Goal: Task Accomplishment & Management: Use online tool/utility

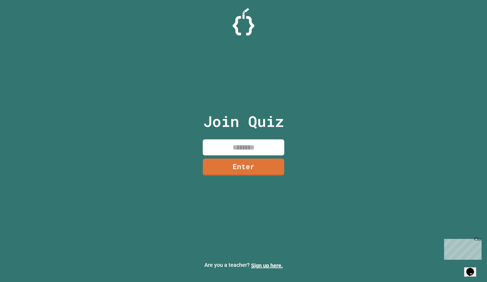
click at [240, 147] on input at bounding box center [243, 148] width 81 height 16
type input "********"
click at [244, 171] on link "Enter" at bounding box center [243, 167] width 77 height 18
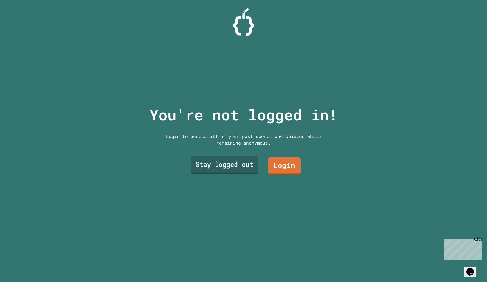
click at [210, 162] on link "Stay logged out" at bounding box center [224, 165] width 67 height 18
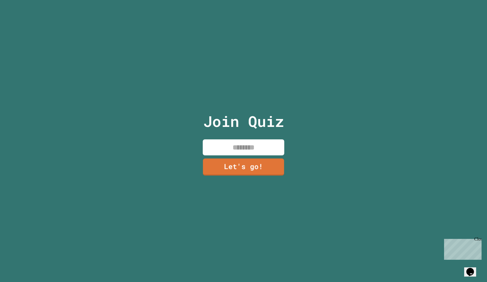
click at [232, 152] on input at bounding box center [243, 148] width 81 height 16
type input "****"
click at [235, 168] on link "Let's go!" at bounding box center [243, 167] width 75 height 18
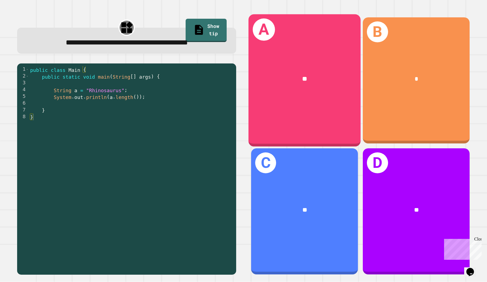
click at [303, 84] on div "**" at bounding box center [304, 79] width 112 height 34
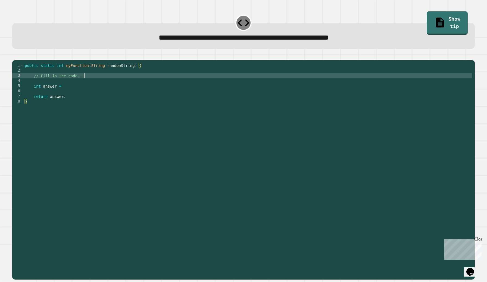
click at [99, 86] on div "public static int myFunction ( String randomString ) { // Fill in the code... i…" at bounding box center [248, 169] width 448 height 212
type textarea "**********"
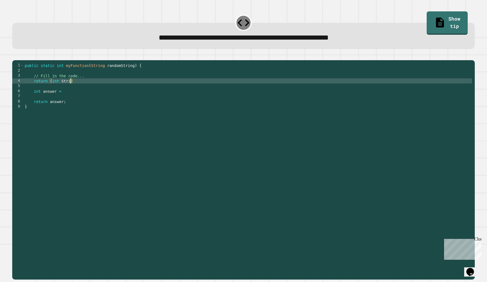
scroll to position [0, 3]
type textarea "*"
click at [61, 117] on div "public static int myFunction ( String randomString ) { // Fill in the code... i…" at bounding box center [248, 169] width 448 height 212
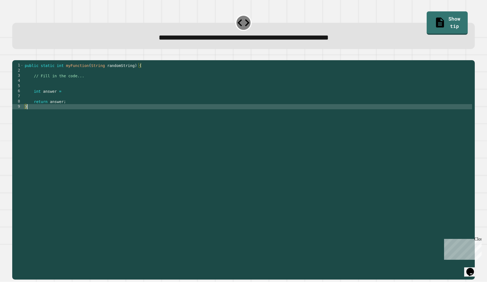
scroll to position [0, 0]
click at [72, 113] on div "public static int myFunction ( String randomString ) { // Fill in the code... i…" at bounding box center [248, 169] width 448 height 212
click at [69, 110] on div "public static int myFunction ( String randomString ) { // Fill in the code... i…" at bounding box center [248, 169] width 448 height 212
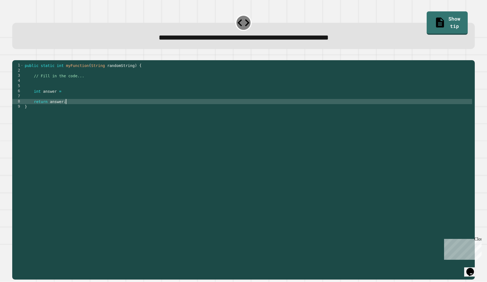
type textarea "**********"
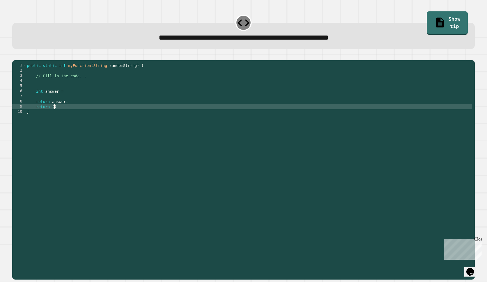
scroll to position [0, 2]
click at [436, 18] on icon at bounding box center [440, 22] width 8 height 10
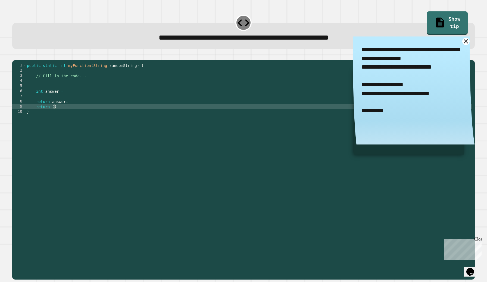
click at [54, 116] on div "public static int myFunction ( String randomString ) { // Fill in the code... i…" at bounding box center [249, 169] width 446 height 212
click at [30, 60] on div at bounding box center [243, 57] width 462 height 7
click at [20, 61] on icon "button" at bounding box center [18, 59] width 3 height 4
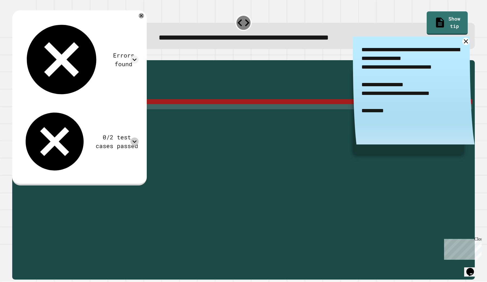
click at [137, 138] on icon at bounding box center [134, 142] width 8 height 8
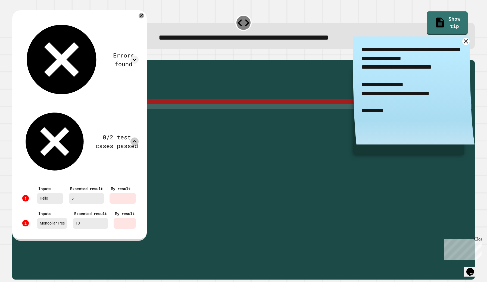
click at [134, 21] on div "Errors found" at bounding box center [79, 59] width 119 height 83
click at [136, 56] on icon at bounding box center [134, 60] width 8 height 8
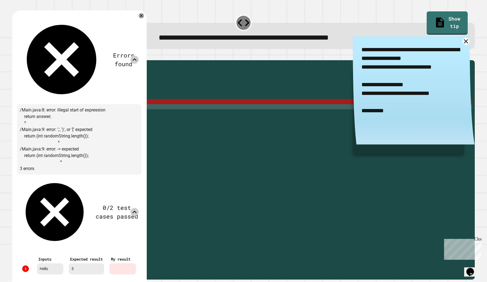
click at [137, 208] on icon at bounding box center [134, 212] width 8 height 8
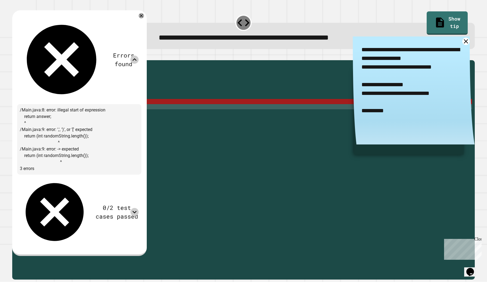
click at [134, 26] on div "Errors found" at bounding box center [79, 59] width 119 height 83
click at [136, 56] on icon at bounding box center [134, 60] width 8 height 8
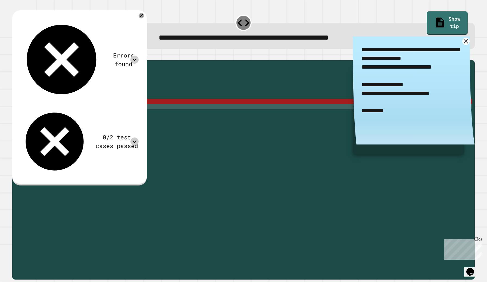
click at [65, 116] on div "public static int myFunction ( String randomString ) { // Fill in the code... i…" at bounding box center [249, 169] width 446 height 212
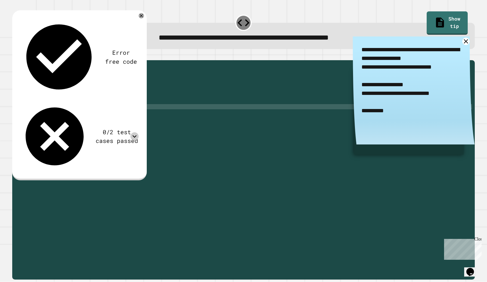
type textarea "**********"
click at [15, 56] on icon "button" at bounding box center [15, 56] width 0 height 0
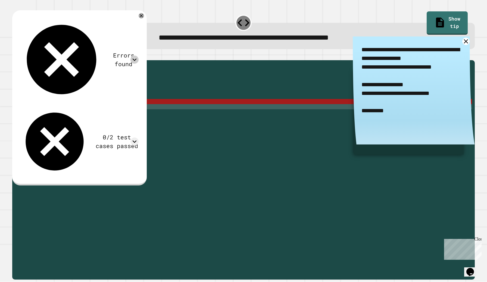
click at [139, 56] on icon at bounding box center [134, 60] width 8 height 8
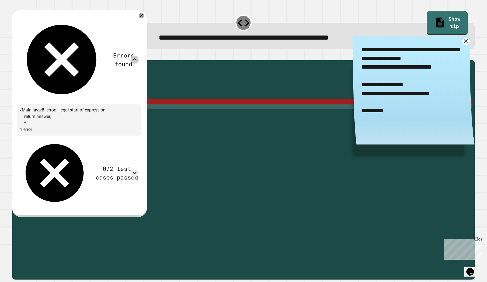
click at [139, 56] on icon at bounding box center [134, 60] width 8 height 8
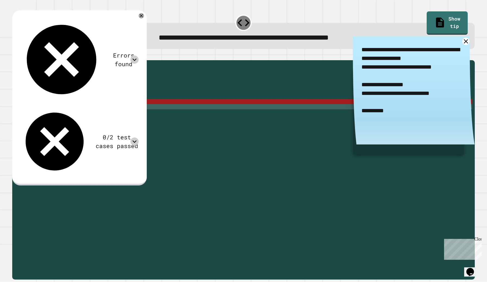
click at [138, 138] on div at bounding box center [134, 142] width 8 height 8
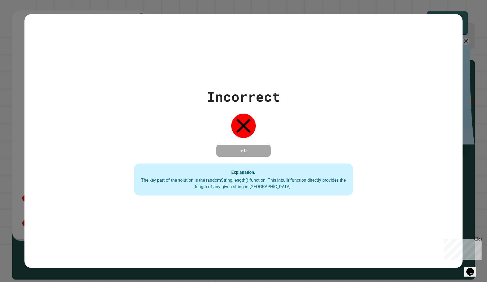
click at [137, 36] on div "**********" at bounding box center [243, 141] width 487 height 282
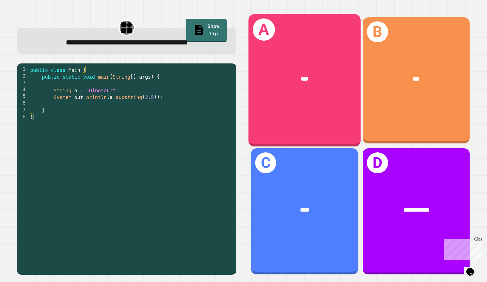
click at [263, 107] on div "A ***" at bounding box center [304, 80] width 112 height 133
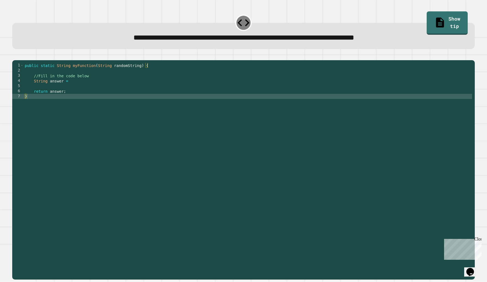
click at [85, 89] on div "public static String myFunction ( String randomString ) { //Fill in the code be…" at bounding box center [248, 169] width 448 height 212
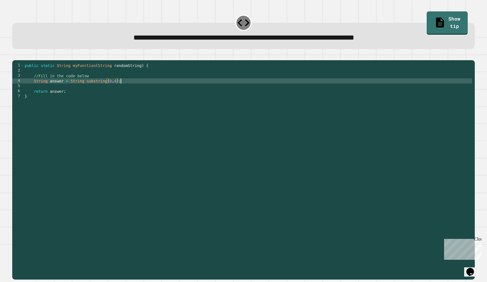
scroll to position [0, 7]
click at [15, 56] on button "button" at bounding box center [15, 56] width 0 height 0
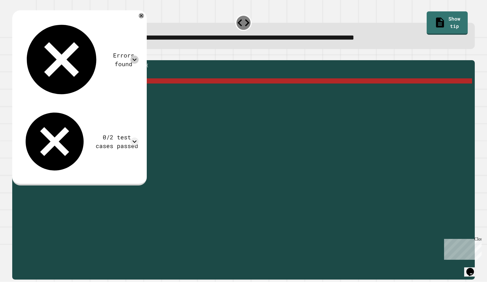
click at [136, 56] on icon at bounding box center [134, 60] width 8 height 8
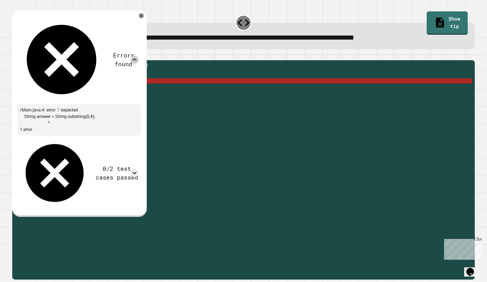
click at [86, 90] on div "public static String myFunction ( String randomString ) { //Fill in the code be…" at bounding box center [248, 169] width 448 height 212
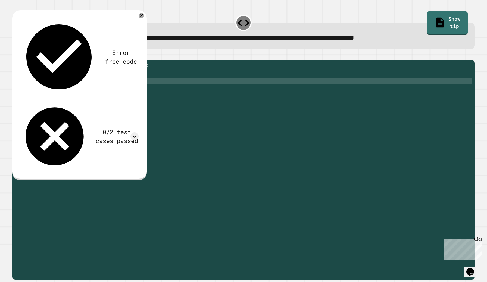
scroll to position [0, 5]
click at [435, 15] on link "Show tip" at bounding box center [447, 22] width 40 height 25
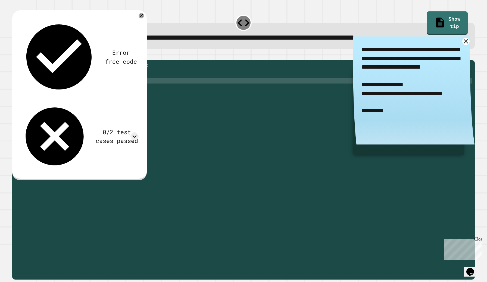
click at [70, 90] on div "public static String myFunction ( String randomString ) { //Fill in the code be…" at bounding box center [248, 169] width 448 height 212
click at [132, 89] on div "public static String myFunction ( String randomString ) { //Fill in the code be…" at bounding box center [248, 169] width 448 height 212
click at [26, 60] on div at bounding box center [243, 57] width 462 height 7
click at [15, 56] on icon "button" at bounding box center [15, 56] width 0 height 0
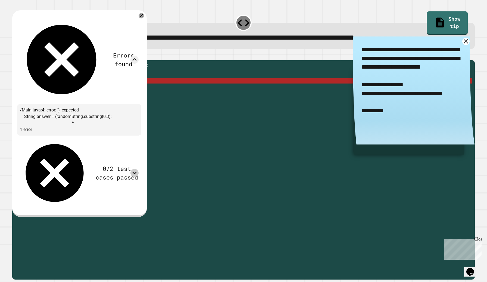
click at [133, 169] on div at bounding box center [134, 173] width 8 height 8
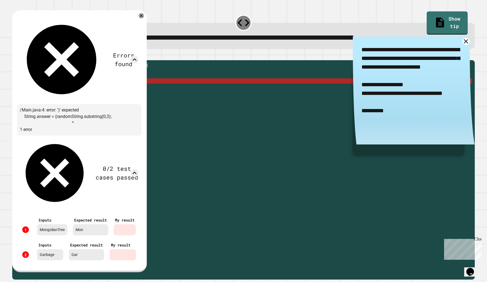
click at [133, 139] on div "0/2 test cases passed" at bounding box center [79, 174] width 119 height 70
click at [136, 58] on icon at bounding box center [134, 59] width 4 height 2
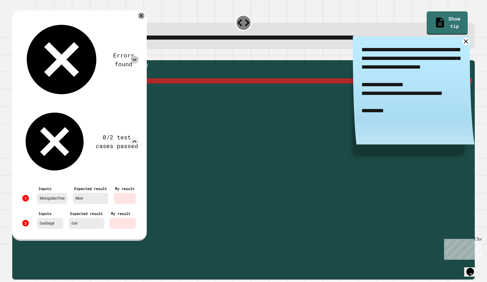
click at [144, 15] on icon at bounding box center [141, 15] width 7 height 7
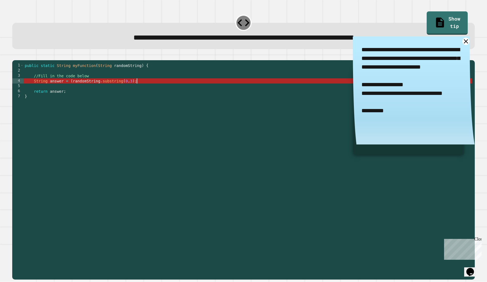
click at [145, 91] on div "public static String myFunction ( String randomString ) { //Fill in the code be…" at bounding box center [248, 169] width 448 height 212
click at [63, 90] on div "public static String myFunction ( String randomString ) { //Fill in the code be…" at bounding box center [248, 169] width 448 height 212
click at [73, 90] on div "public static String myFunction ( String randomString ) { //Fill in the code be…" at bounding box center [248, 169] width 448 height 212
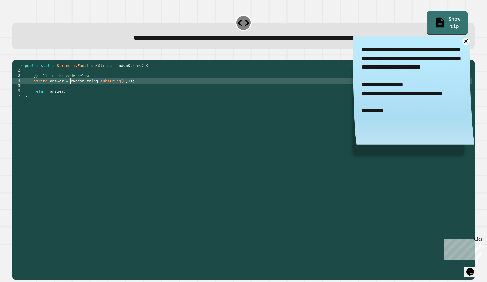
type textarea "**********"
click at [19, 61] on icon "button" at bounding box center [18, 59] width 3 height 4
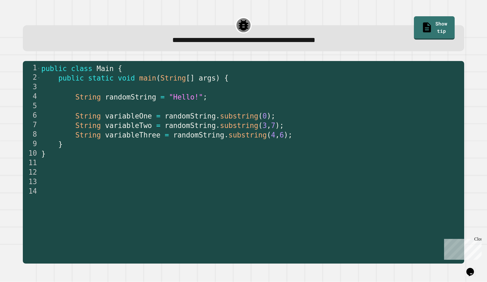
click at [415, 22] on link "Show tip" at bounding box center [434, 27] width 41 height 23
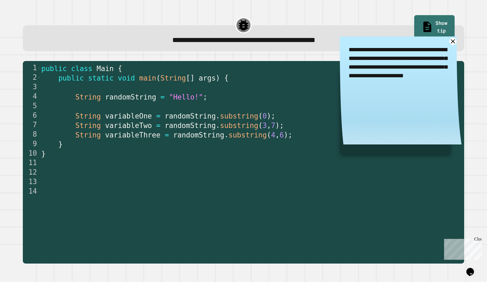
click at [422, 22] on link "Show tip" at bounding box center [434, 27] width 40 height 25
click at [451, 43] on icon at bounding box center [453, 42] width 8 height 8
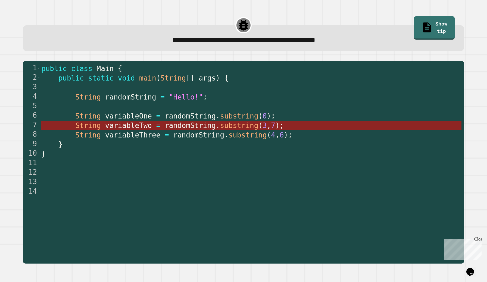
click at [211, 127] on span "randomString" at bounding box center [190, 126] width 51 height 8
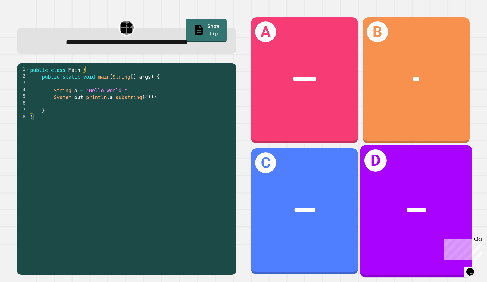
click at [384, 172] on div "D ********" at bounding box center [416, 211] width 112 height 133
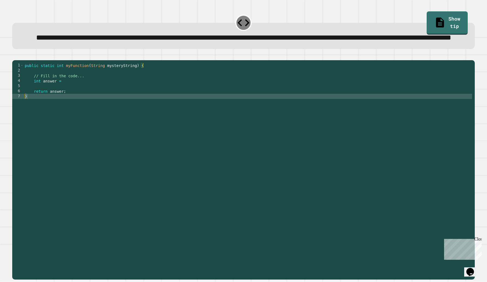
click at [173, 99] on div "public static int myFunction ( String mysteryString ) { // Fill in the code... …" at bounding box center [248, 161] width 448 height 196
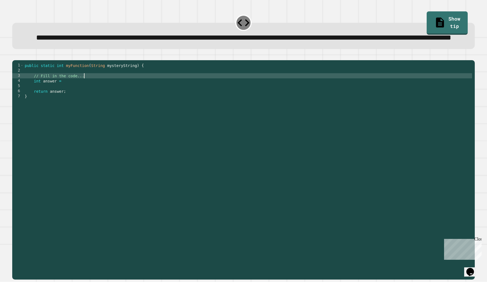
click at [134, 106] on div "public static int myFunction ( String mysteryString ) { // Fill in the code... …" at bounding box center [248, 161] width 448 height 196
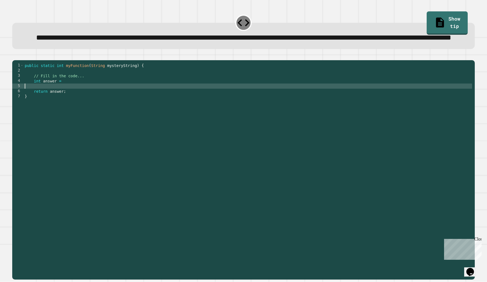
click at [95, 99] on div "public static int myFunction ( String mysteryString ) { // Fill in the code... …" at bounding box center [248, 161] width 448 height 196
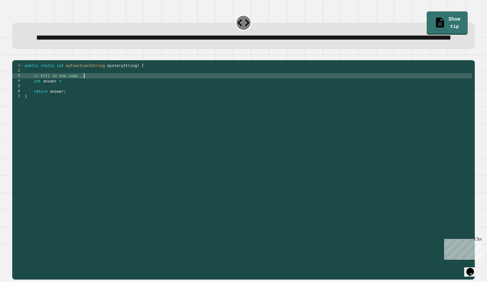
click at [73, 101] on div "public static int myFunction ( String mysteryString ) { // Fill in the code... …" at bounding box center [248, 161] width 448 height 196
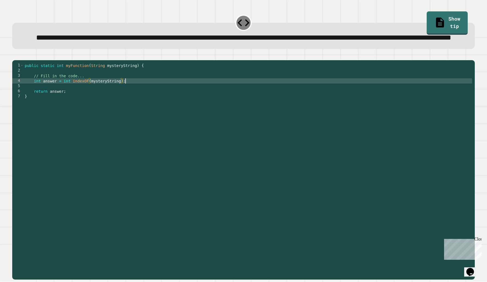
scroll to position [0, 7]
click at [121, 102] on div "public static int myFunction ( String mysteryString ) { // Fill in the code... …" at bounding box center [248, 161] width 448 height 196
click at [90, 102] on div "public static int myFunction ( String mysteryString ) { // Fill in the code... …" at bounding box center [248, 161] width 448 height 196
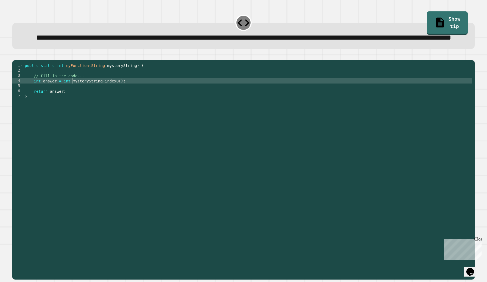
click at [122, 102] on div "public static int myFunction ( String mysteryString ) { // Fill in the code... …" at bounding box center [248, 161] width 448 height 196
click at [15, 56] on icon "button" at bounding box center [15, 56] width 0 height 0
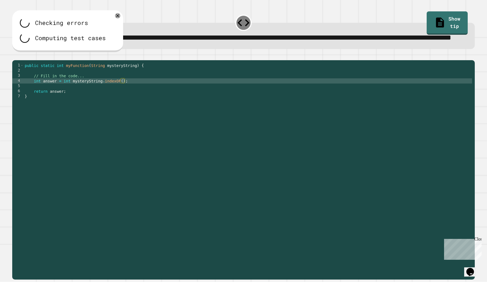
click at [122, 103] on div "public static int myFunction ( String mysteryString ) { // Fill in the code... …" at bounding box center [248, 161] width 448 height 196
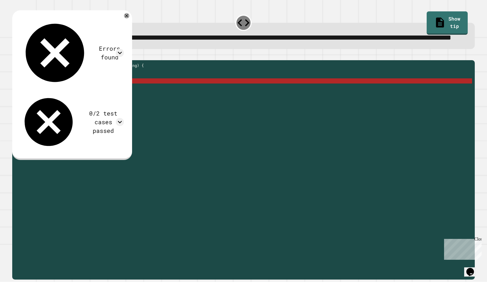
scroll to position [0, 7]
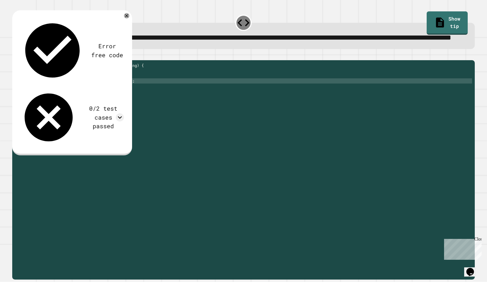
click at [15, 56] on button "button" at bounding box center [15, 56] width 0 height 0
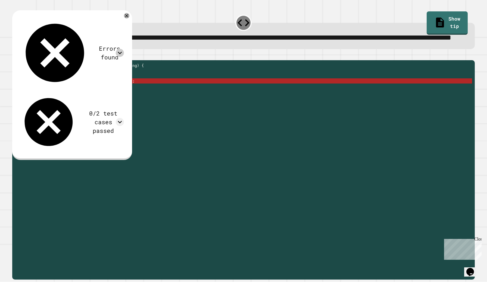
click at [122, 52] on icon at bounding box center [120, 53] width 4 height 2
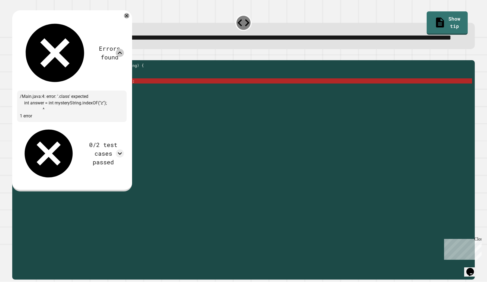
click at [66, 103] on div "public static int myFunction ( String mysteryString ) { // Fill in the code... …" at bounding box center [248, 161] width 448 height 196
click at [77, 103] on div "public static int myFunction ( String mysteryString ) { // Fill in the code... …" at bounding box center [248, 161] width 448 height 196
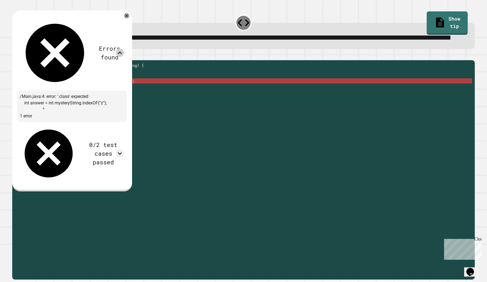
click at [118, 125] on div "0/2 test cases passed" at bounding box center [72, 154] width 104 height 58
click at [122, 150] on icon at bounding box center [120, 154] width 8 height 8
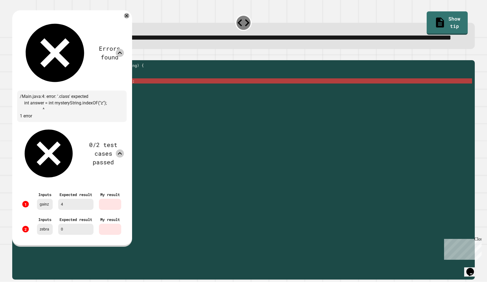
click at [122, 150] on icon at bounding box center [120, 154] width 8 height 8
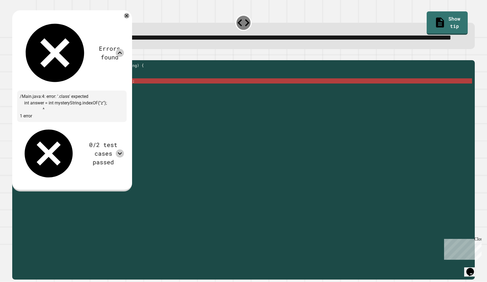
click at [124, 49] on icon at bounding box center [120, 53] width 8 height 8
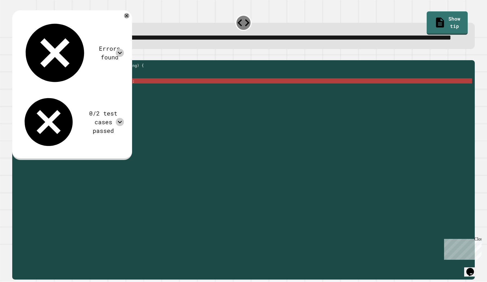
click at [119, 102] on div "public static int myFunction ( String mysteryString ) { // Fill in the code... …" at bounding box center [248, 161] width 448 height 196
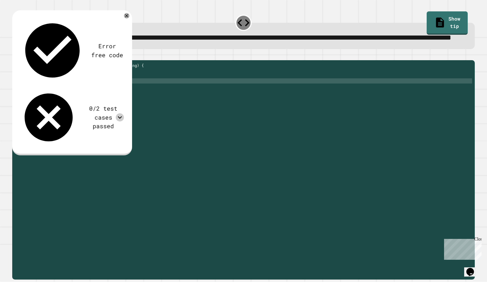
scroll to position [0, 7]
click at [15, 56] on icon "button" at bounding box center [15, 56] width 0 height 0
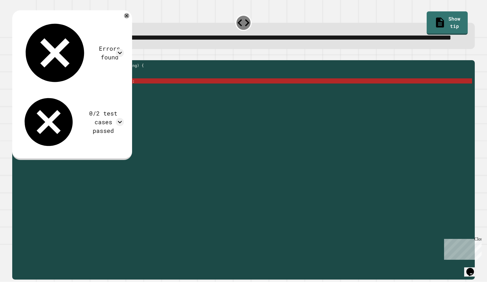
click at [65, 102] on div "public static int myFunction ( String mysteryString ) { // Fill in the code... …" at bounding box center [248, 161] width 448 height 196
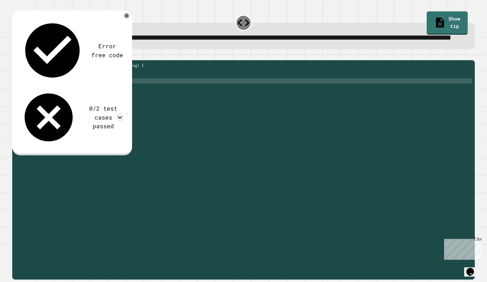
type textarea "**********"
click at [15, 56] on icon "button" at bounding box center [15, 56] width 0 height 0
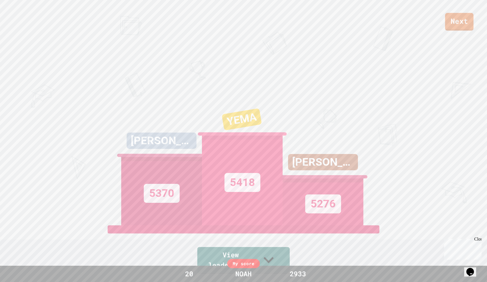
click at [463, 20] on link "Next" at bounding box center [459, 22] width 29 height 18
